Goal: Information Seeking & Learning: Find specific fact

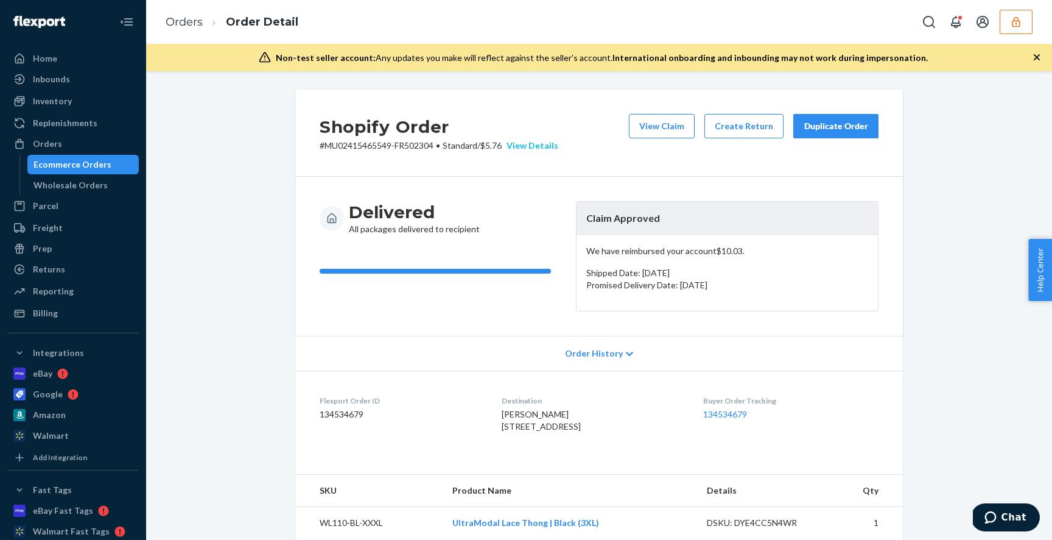
click at [538, 141] on div "View Details" at bounding box center [530, 145] width 57 height 12
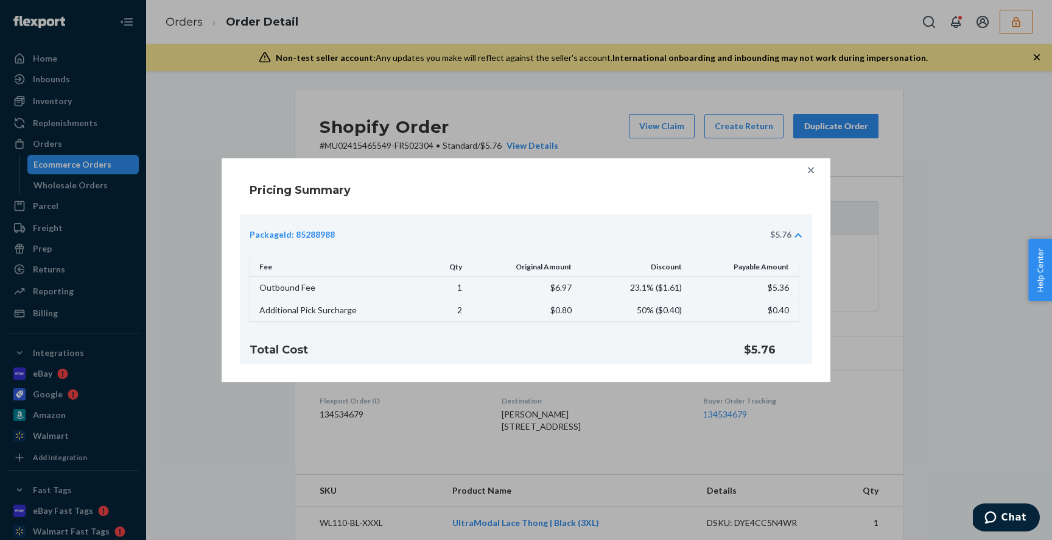
click at [815, 166] on icon at bounding box center [811, 170] width 12 height 12
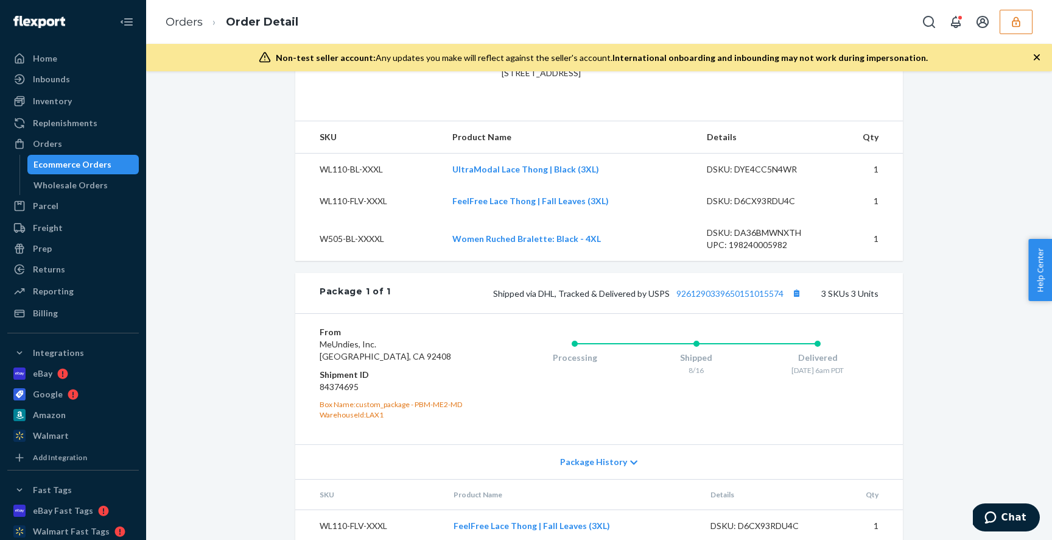
scroll to position [367, 0]
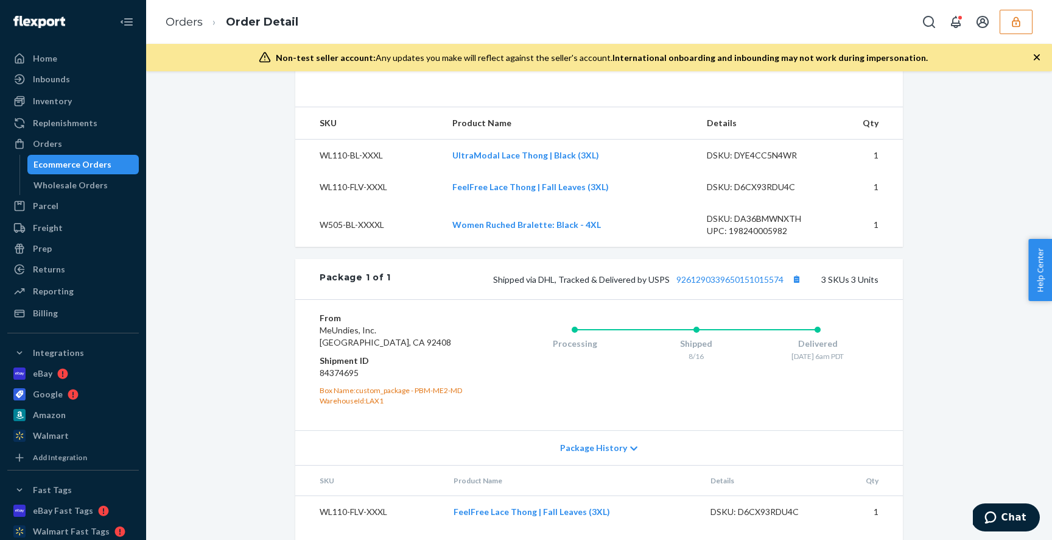
click at [343, 379] on dd "84374695" at bounding box center [393, 373] width 146 height 12
copy dd "84374695"
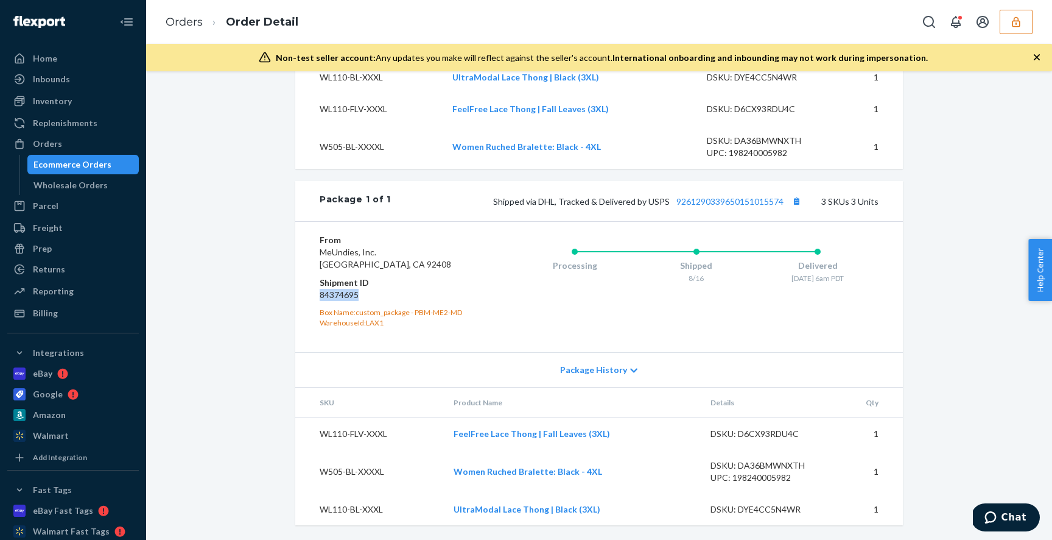
scroll to position [470, 0]
click at [744, 435] on div "DSKU: D6CX93RDU4C" at bounding box center [768, 434] width 114 height 12
copy div "D6CX93RDU4C"
click at [752, 465] on div "DSKU: DA36BMWNXTH" at bounding box center [768, 465] width 114 height 12
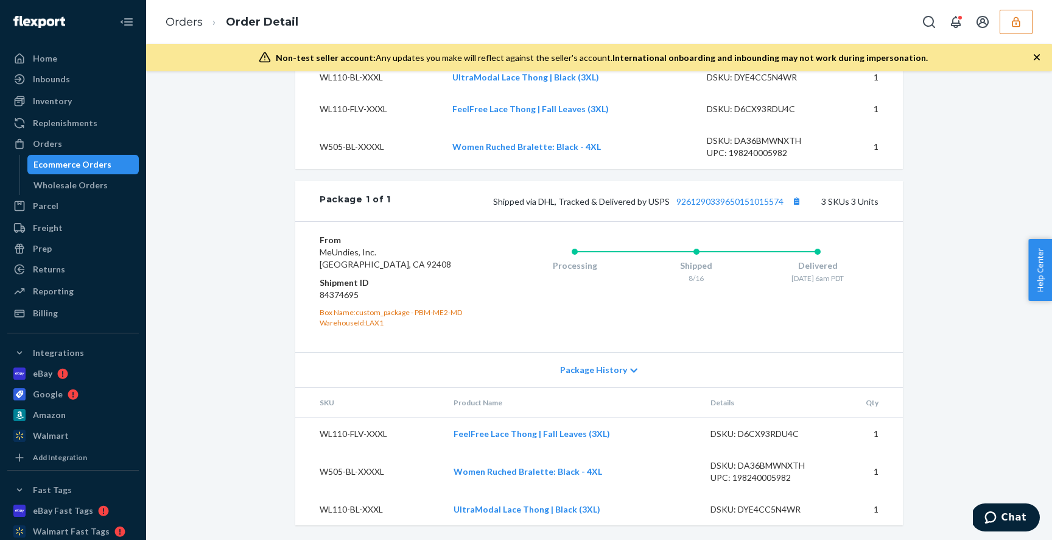
click at [752, 465] on div "DSKU: DA36BMWNXTH" at bounding box center [768, 465] width 114 height 12
copy div "DA36BMWNXTH"
click at [777, 507] on div "DSKU: DYE4CC5N4WR" at bounding box center [768, 509] width 114 height 12
copy div "DYE4CC5N4WR"
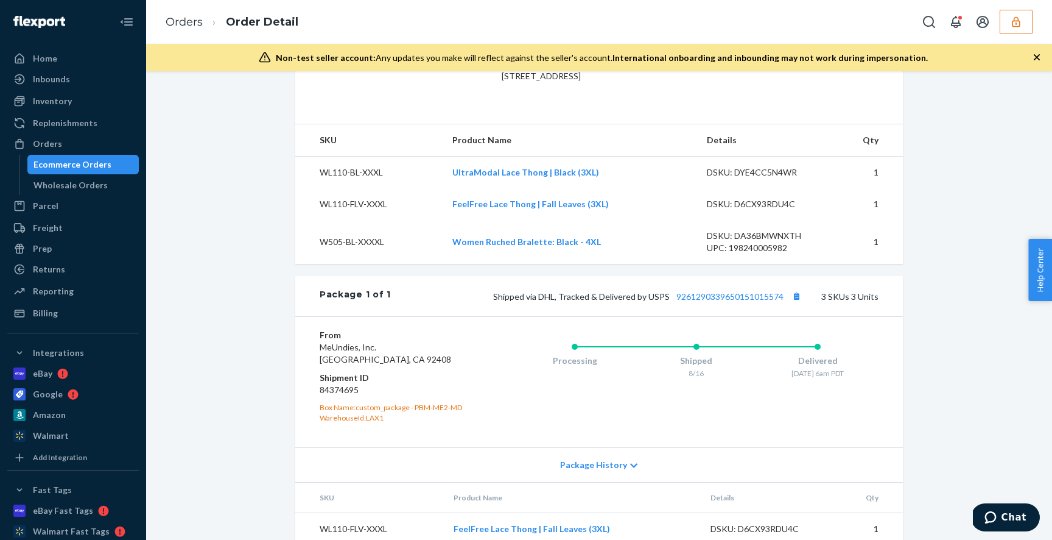
scroll to position [0, 0]
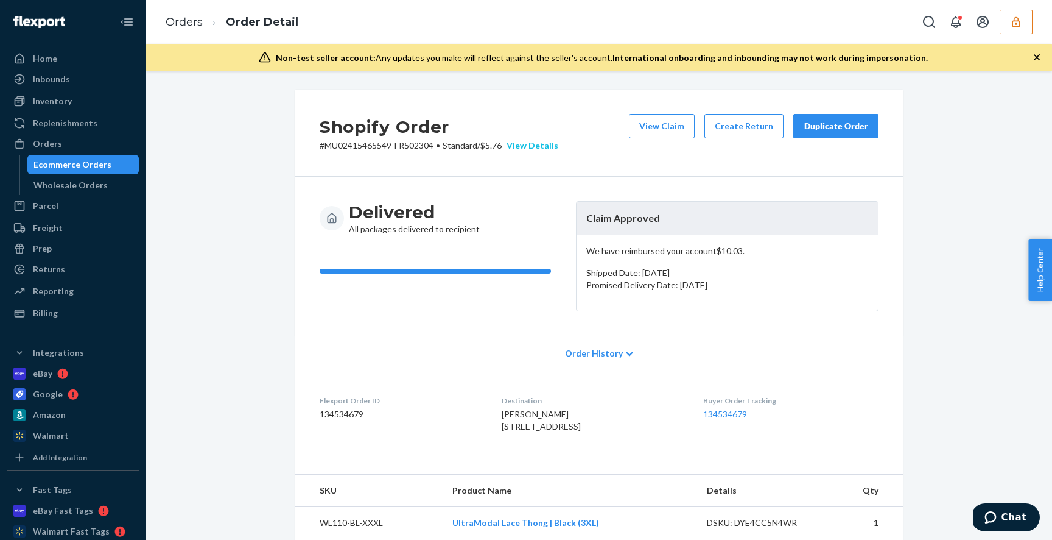
click at [540, 146] on div "View Details" at bounding box center [530, 145] width 57 height 12
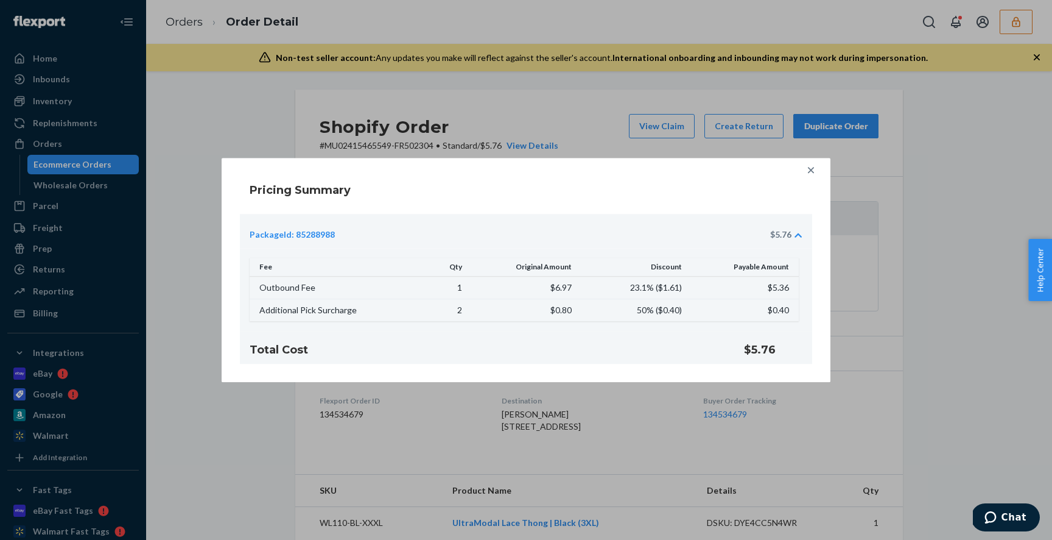
click at [811, 171] on icon at bounding box center [811, 170] width 12 height 12
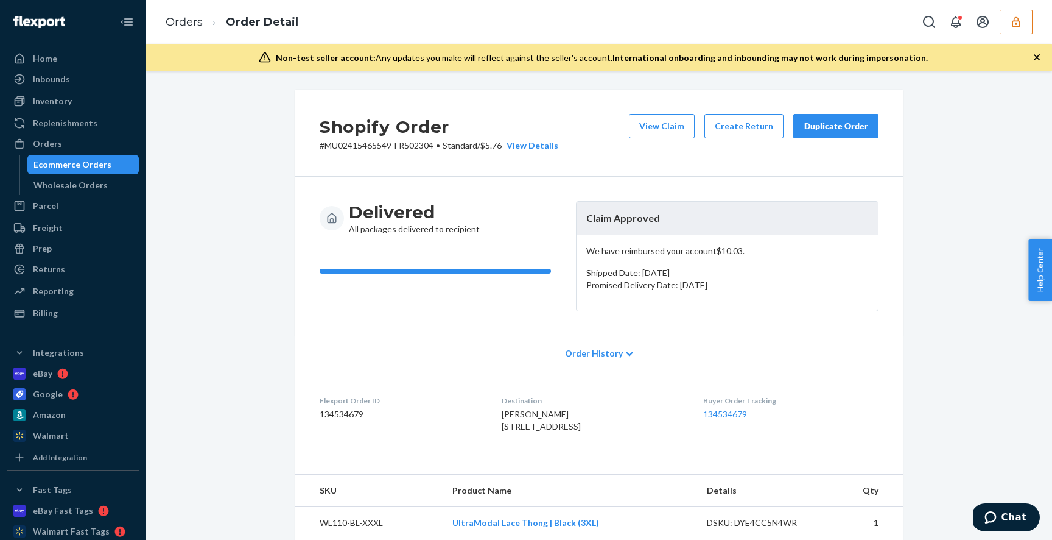
click at [345, 415] on dd "134534679" at bounding box center [401, 414] width 163 height 12
copy dd "134534679"
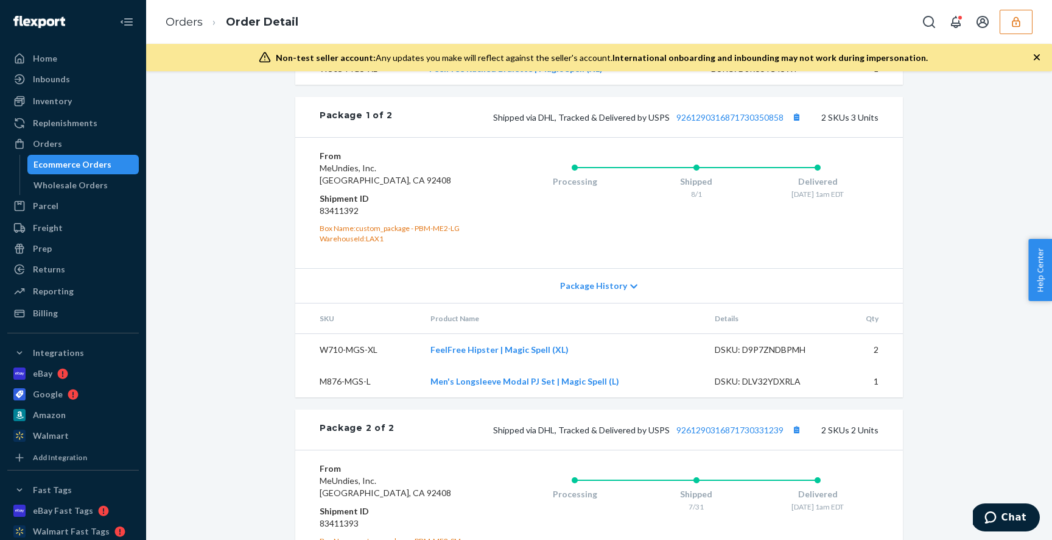
scroll to position [518, 0]
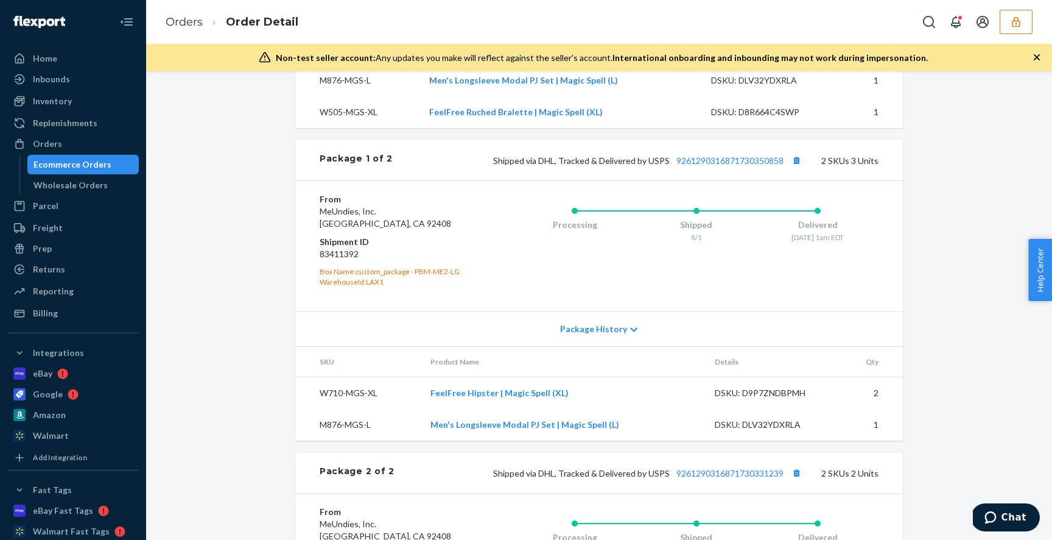
click at [347, 260] on dd "83411392" at bounding box center [393, 254] width 146 height 12
copy dd "83411392"
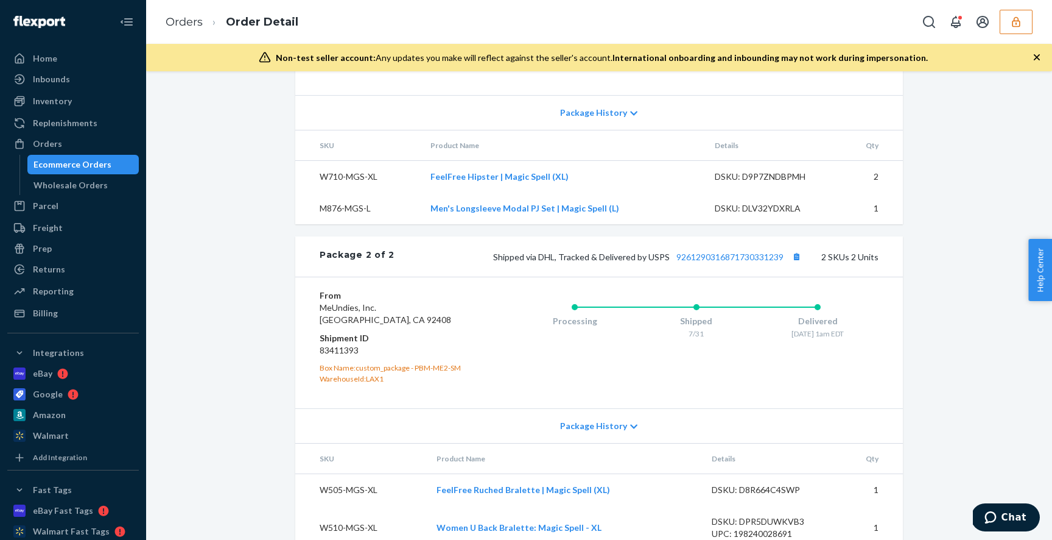
scroll to position [747, 0]
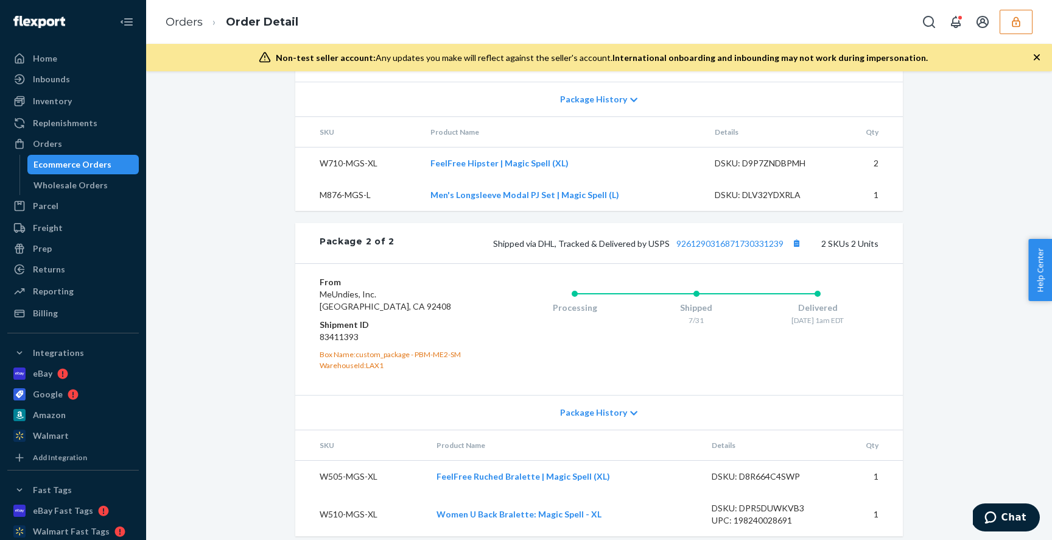
click at [343, 343] on dd "83411393" at bounding box center [393, 337] width 146 height 12
copy dd "83411393"
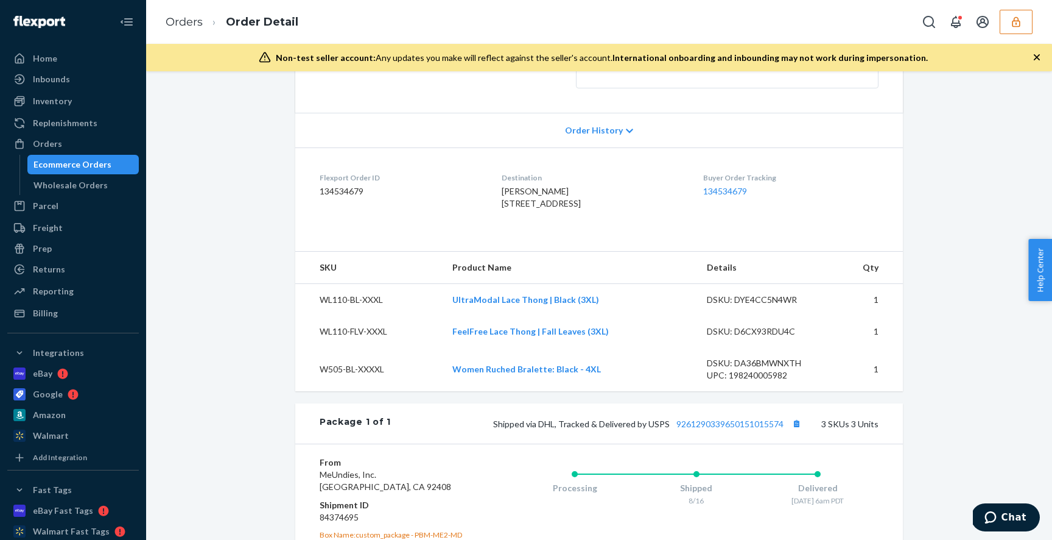
scroll to position [294, 0]
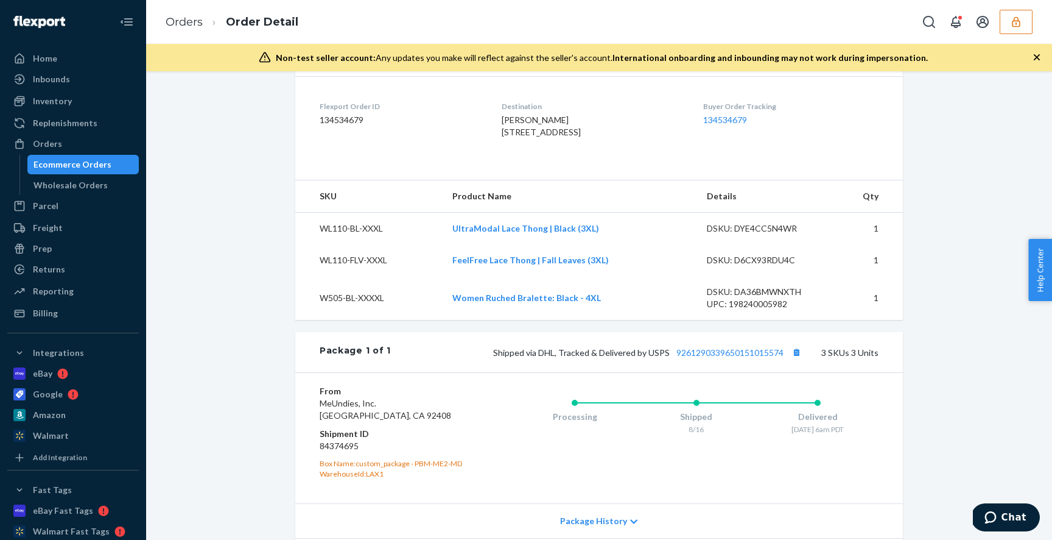
click at [770, 234] on div "DSKU: DYE4CC5N4WR" at bounding box center [764, 228] width 114 height 12
copy div "DYE4CC5N4WR"
drag, startPoint x: 387, startPoint y: 253, endPoint x: 319, endPoint y: 250, distance: 67.6
click at [319, 244] on td "WL110-BL-XXXL" at bounding box center [368, 228] width 147 height 32
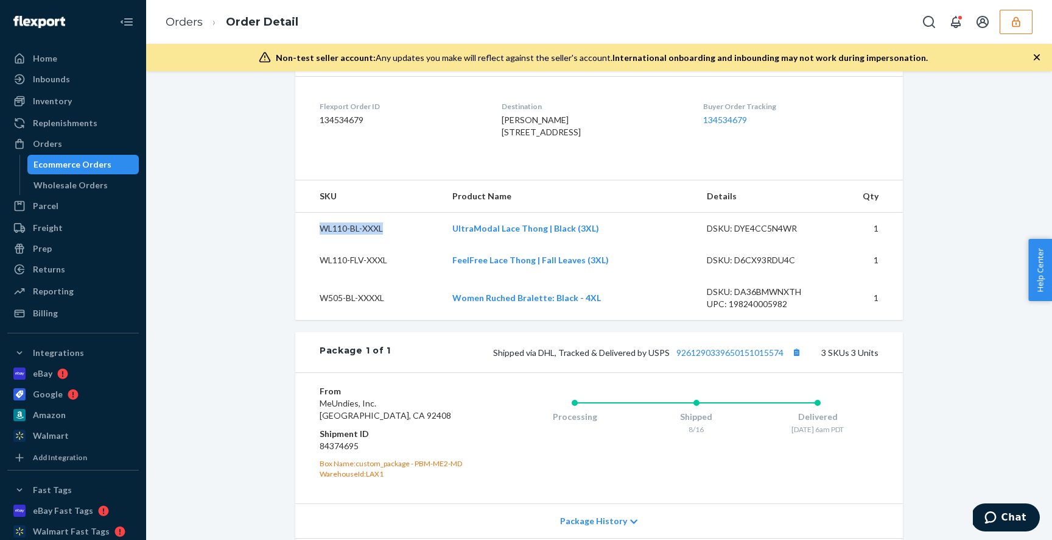
copy td "WL110-BL-XXXL"
click at [760, 266] on div "DSKU: D6CX93RDU4C" at bounding box center [764, 260] width 114 height 12
copy div "D6CX93RDU4C"
click at [359, 276] on td "WL110-FLV-XXXL" at bounding box center [368, 260] width 147 height 32
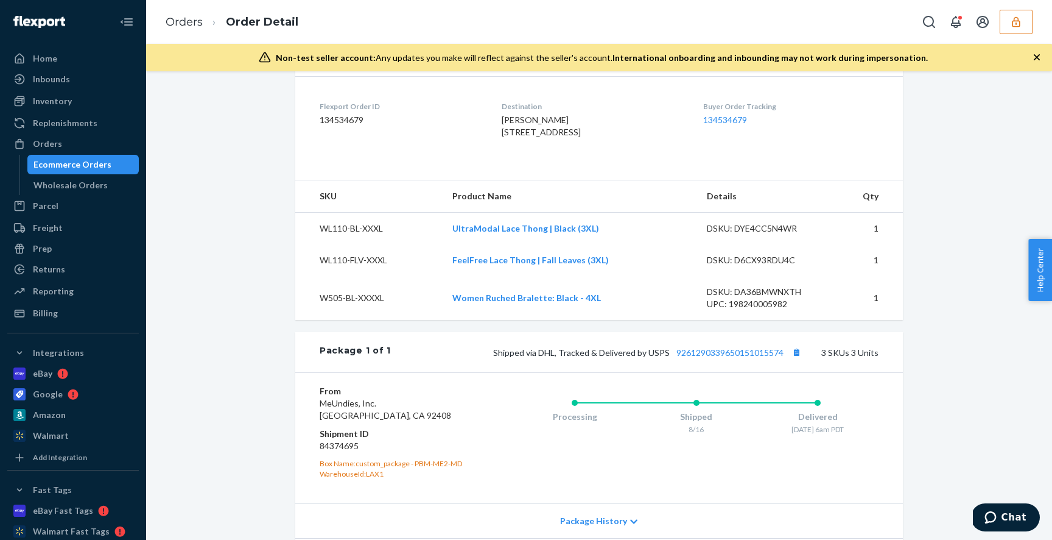
click at [359, 276] on td "WL110-FLV-XXXL" at bounding box center [368, 260] width 147 height 32
click at [343, 276] on td "WL110-FLV-XXXL" at bounding box center [368, 260] width 147 height 32
copy td "WL110-FLV-XXXL"
